Goal: Find specific page/section: Find specific page/section

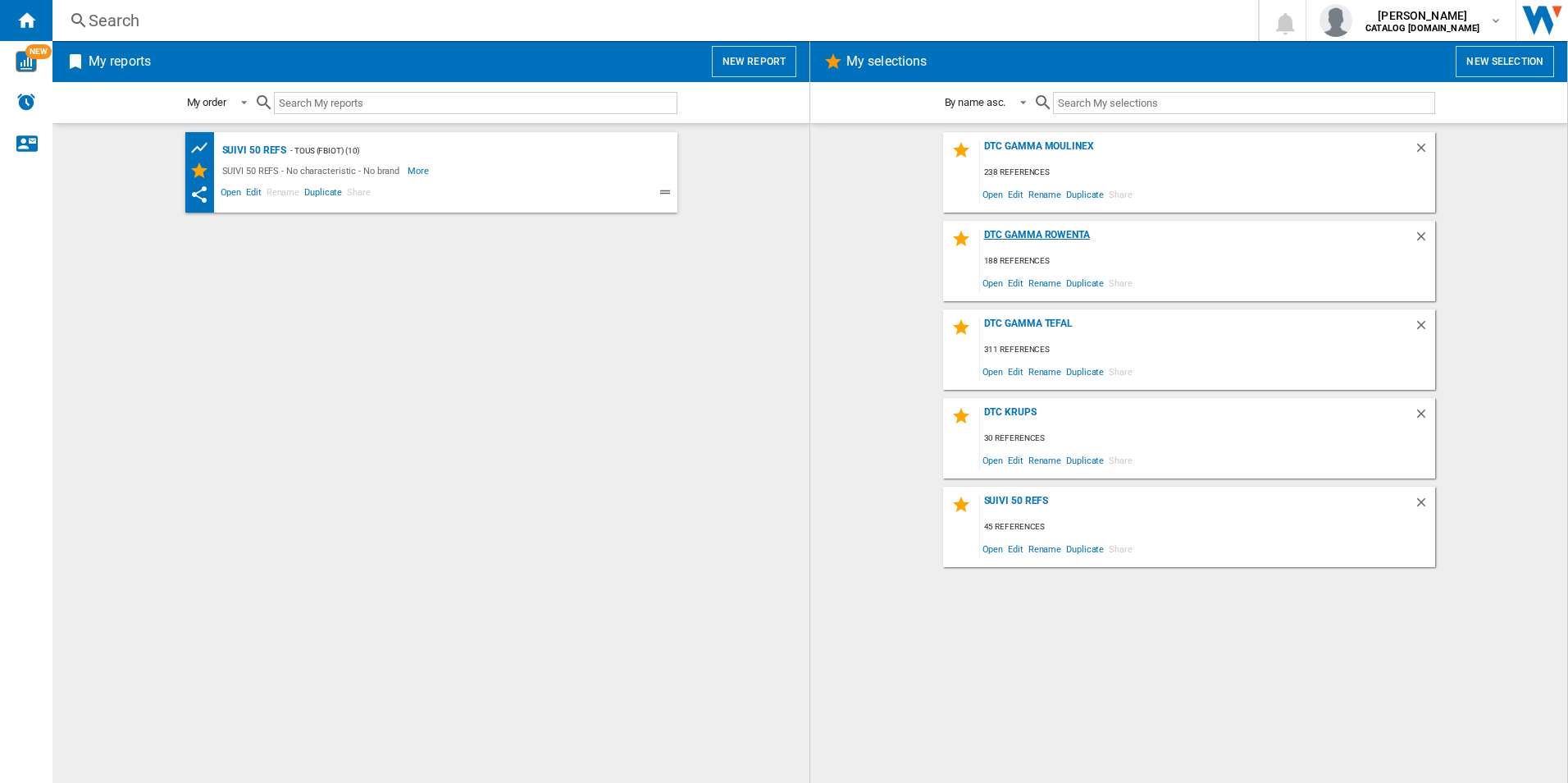
click at [1058, 238] on div "DTC Gamma Rowenta" at bounding box center [1197, 239] width 434 height 22
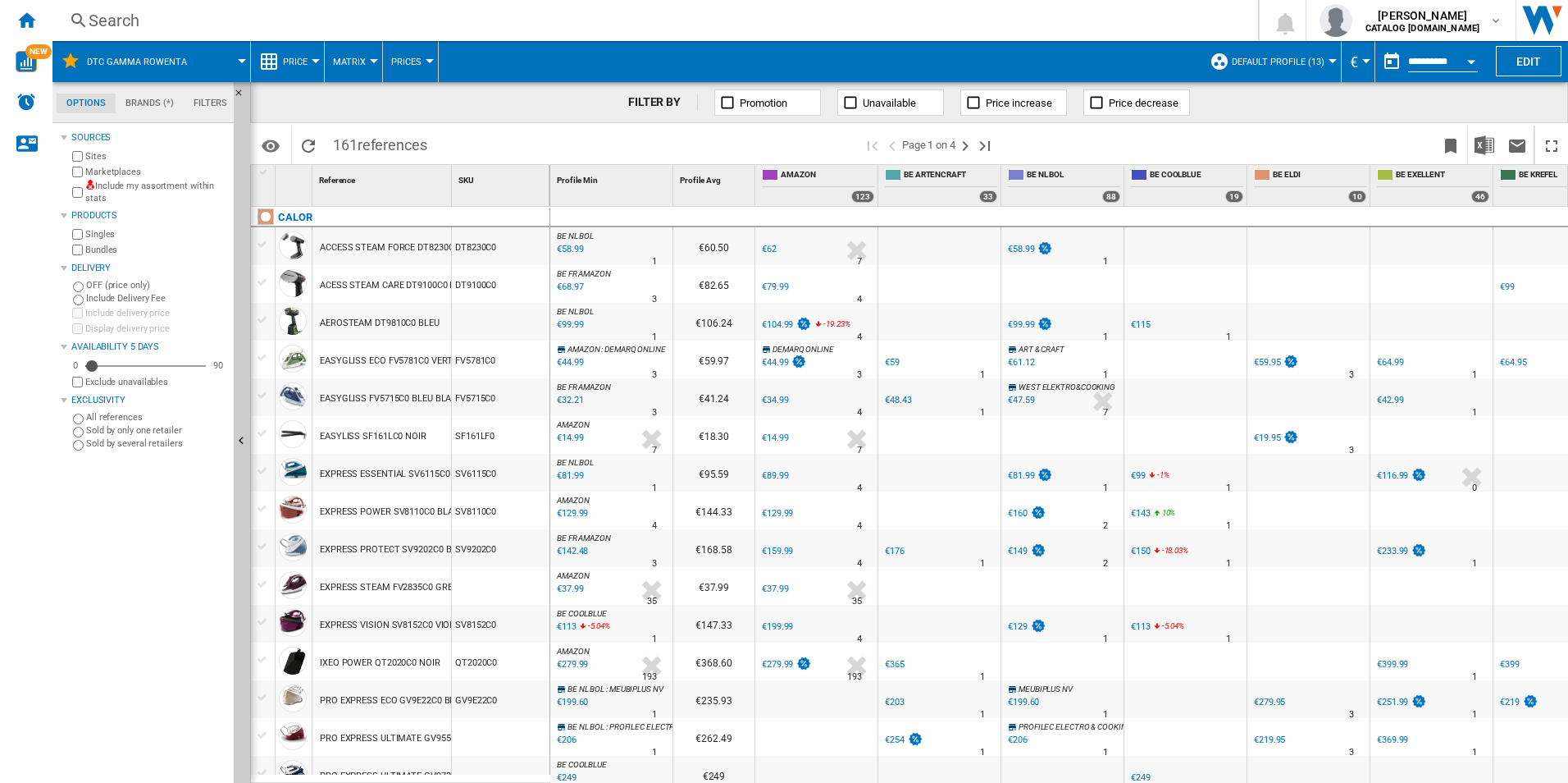
click at [183, 25] on div "Search" at bounding box center [651, 20] width 1127 height 23
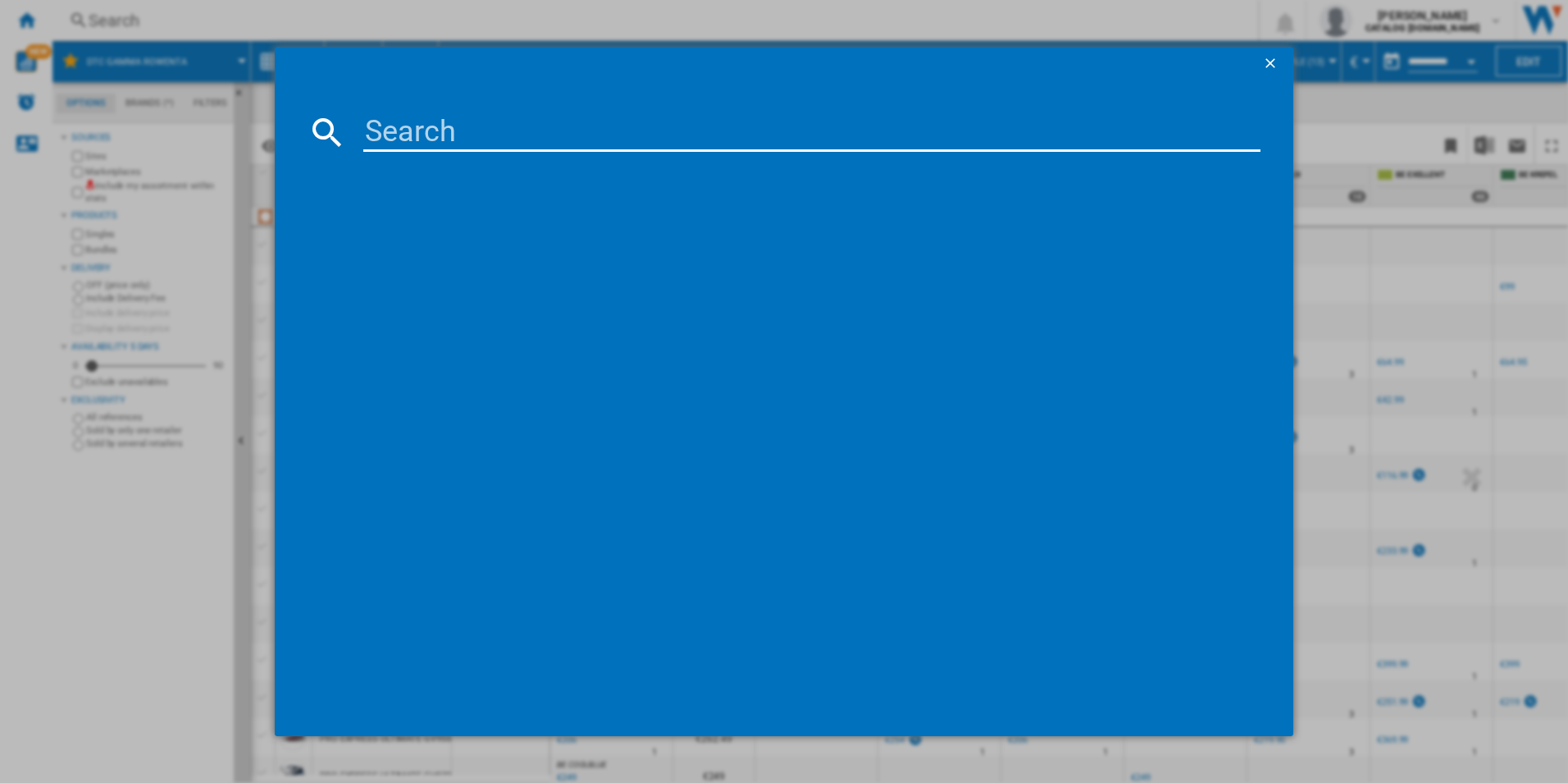
click at [390, 132] on input at bounding box center [813, 132] width 898 height 40
paste input "RH9829"
type input "RH9829"
click at [1269, 60] on ng-md-icon "getI18NText('BUTTONS.CLOSE_DIALOG')" at bounding box center [1272, 64] width 19 height 19
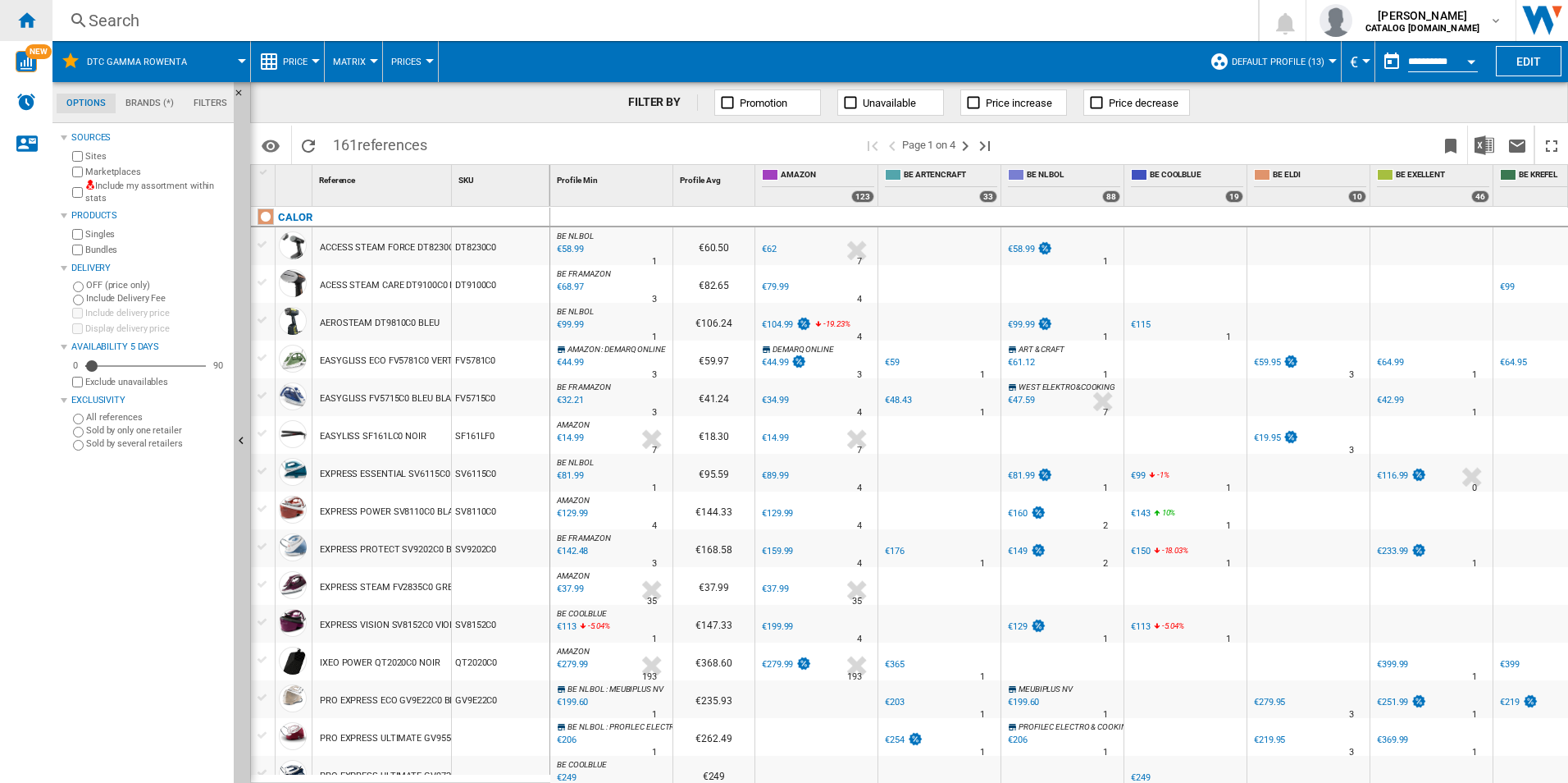
click at [28, 27] on ng-md-icon "Home" at bounding box center [26, 19] width 19 height 19
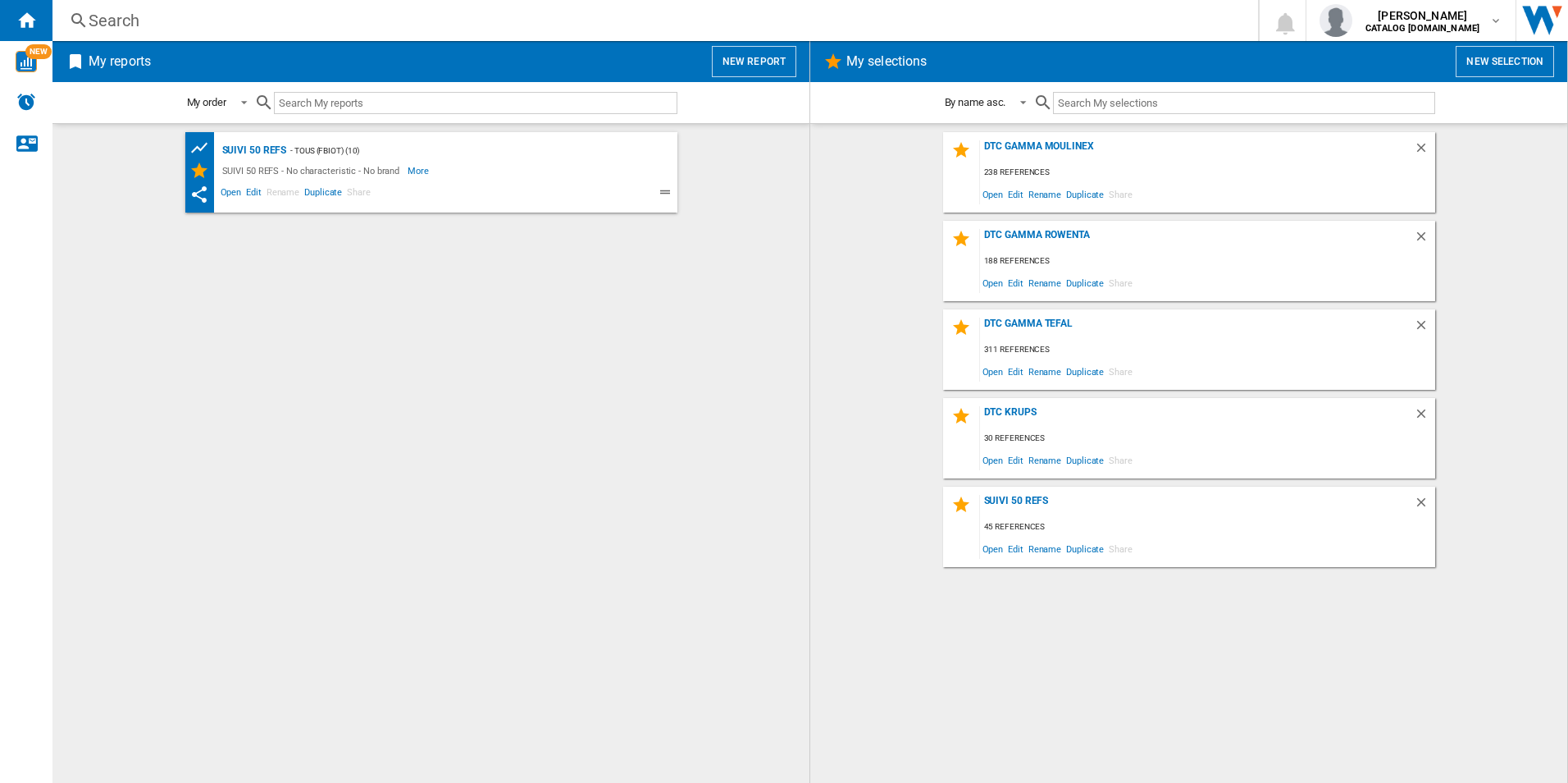
click at [127, 27] on div "Search" at bounding box center [651, 20] width 1127 height 23
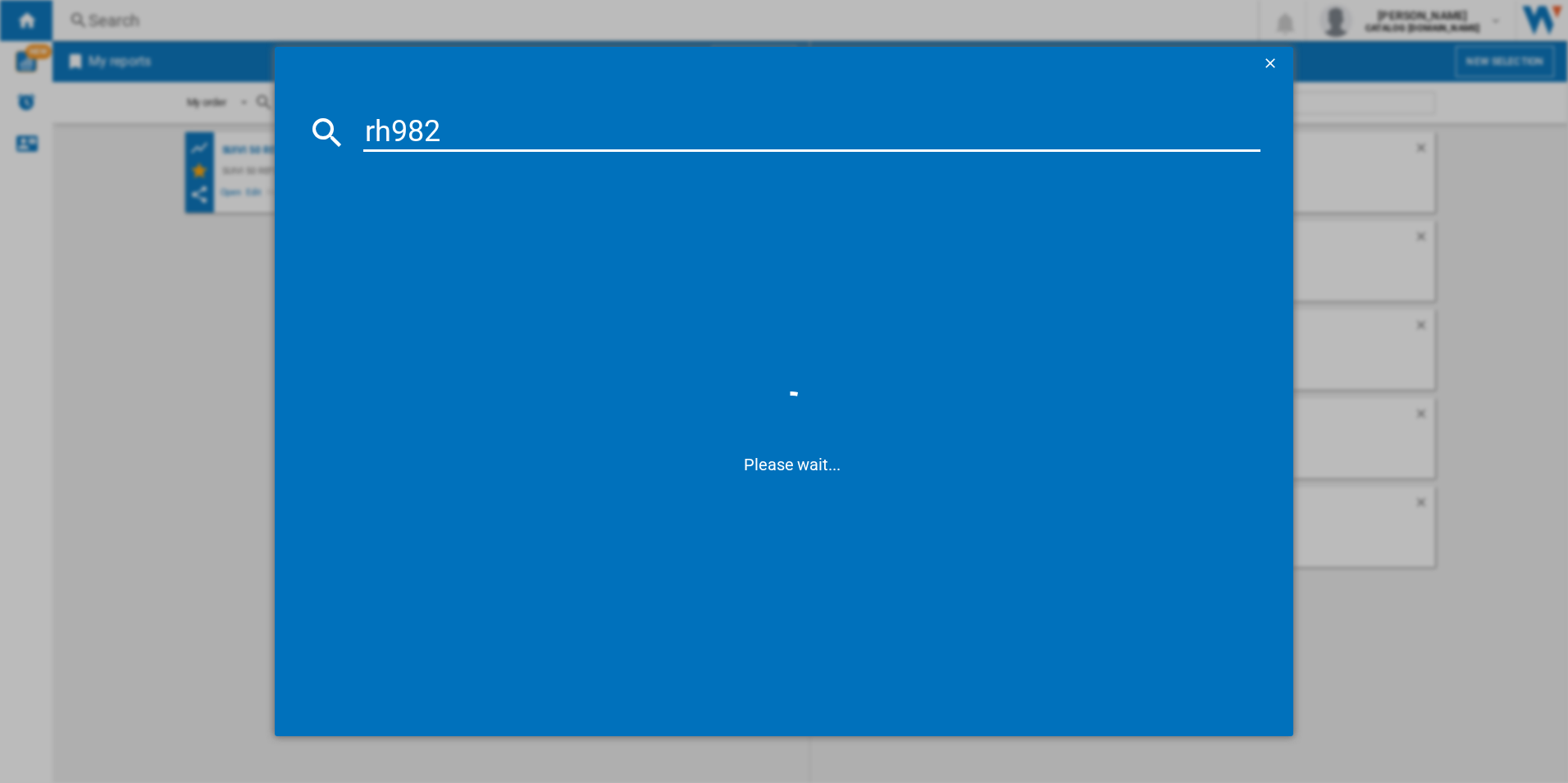
type input "rh9829"
